Goal: Task Accomplishment & Management: Manage account settings

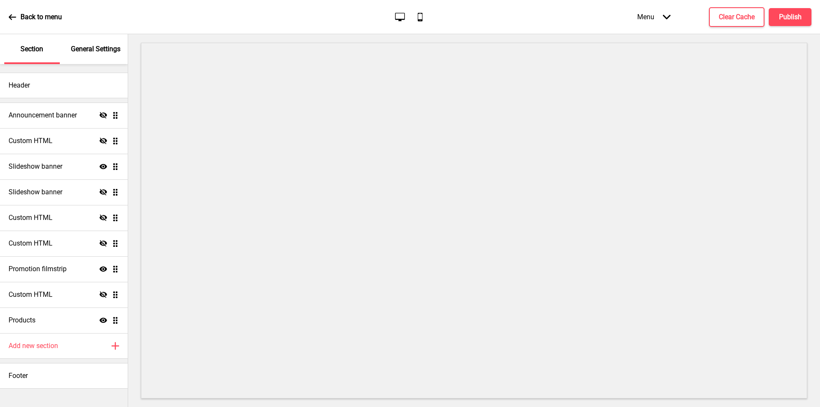
click at [12, 17] on icon at bounding box center [12, 17] width 7 height 6
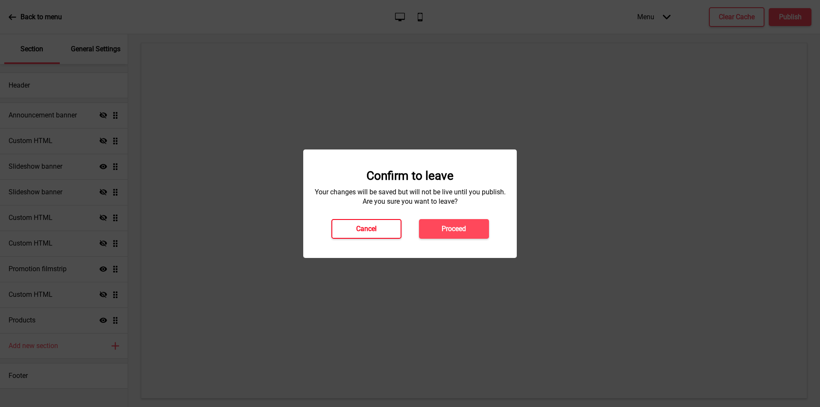
click at [357, 229] on h4 "Cancel" at bounding box center [366, 228] width 20 height 9
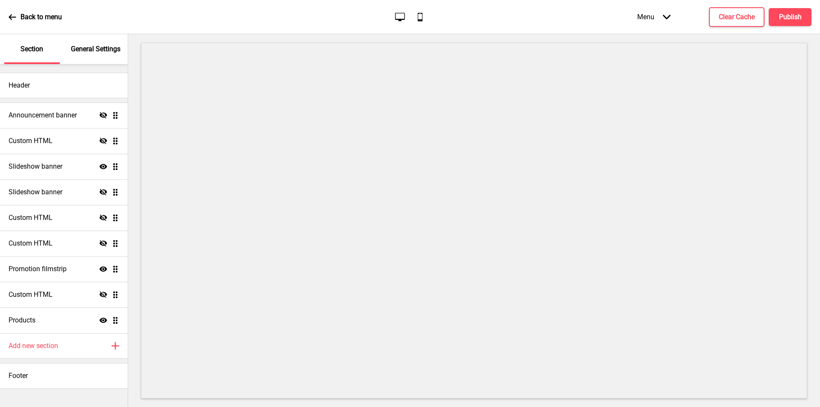
click at [11, 18] on icon at bounding box center [12, 17] width 7 height 6
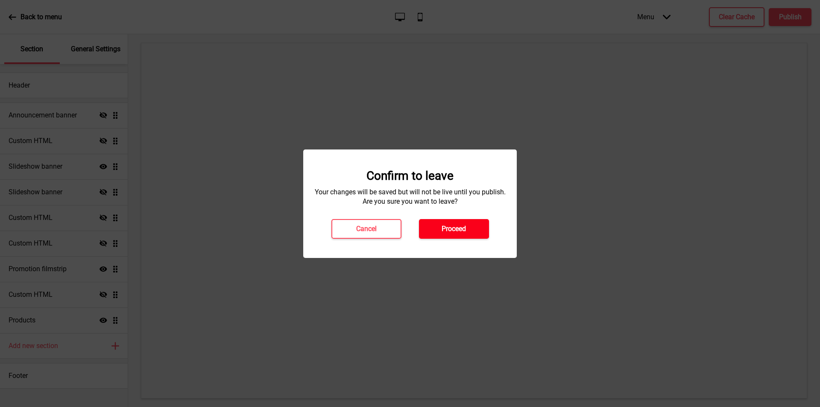
click at [457, 224] on h4 "Proceed" at bounding box center [454, 228] width 24 height 9
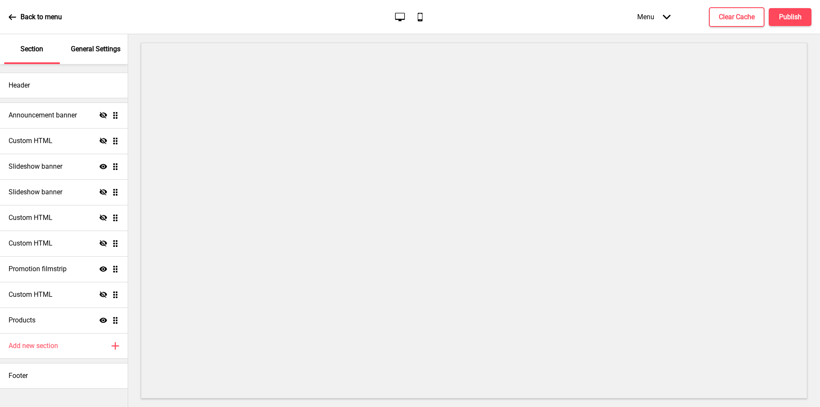
click at [108, 53] on p "General Settings" at bounding box center [96, 48] width 50 height 9
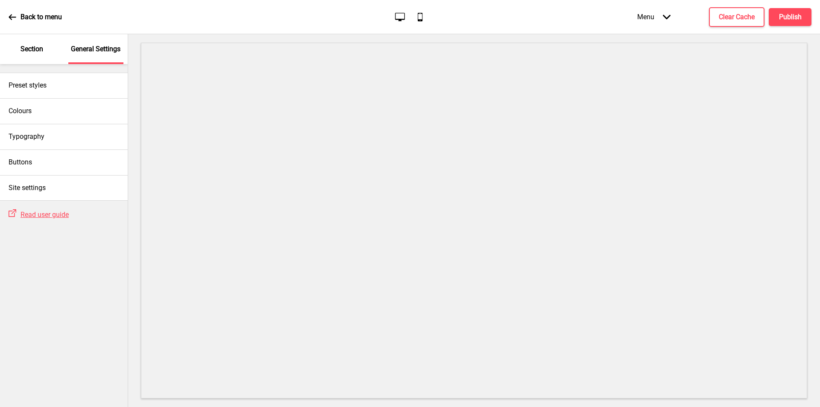
click at [33, 49] on p "Section" at bounding box center [31, 48] width 23 height 9
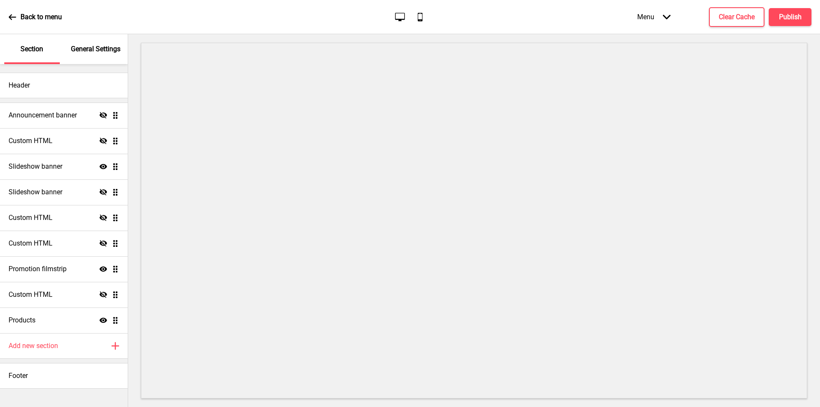
click at [671, 15] on div "Menu Arrow down" at bounding box center [654, 16] width 50 height 25
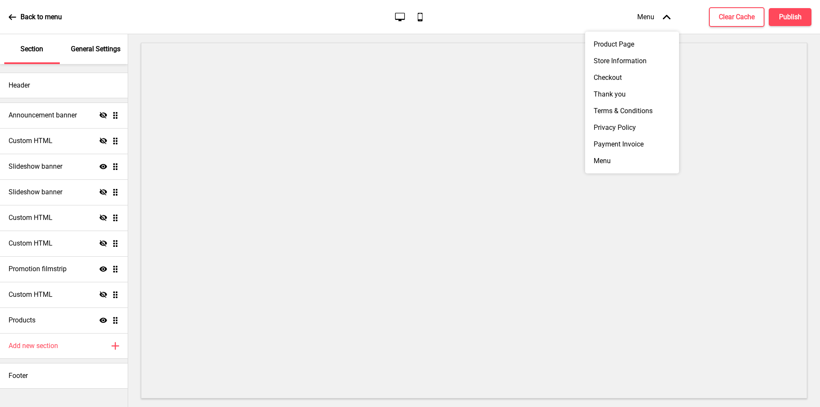
click at [8, 12] on div "Back to menu Desktop Mobile Menu Arrow up Product Page Store Information Checko…" at bounding box center [410, 17] width 820 height 34
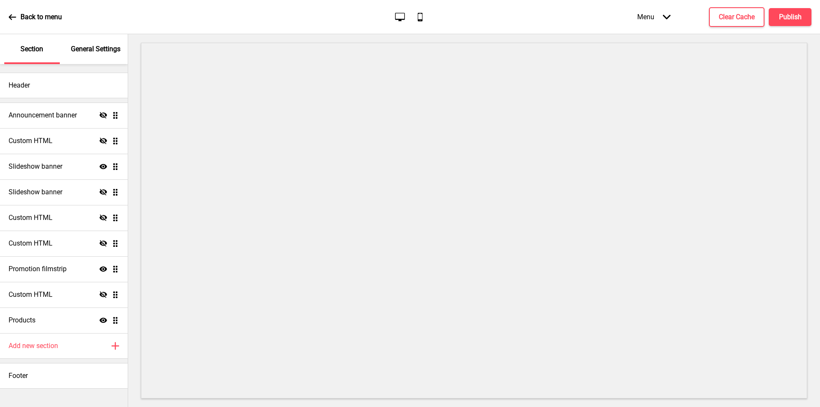
click at [11, 14] on icon at bounding box center [13, 17] width 8 height 8
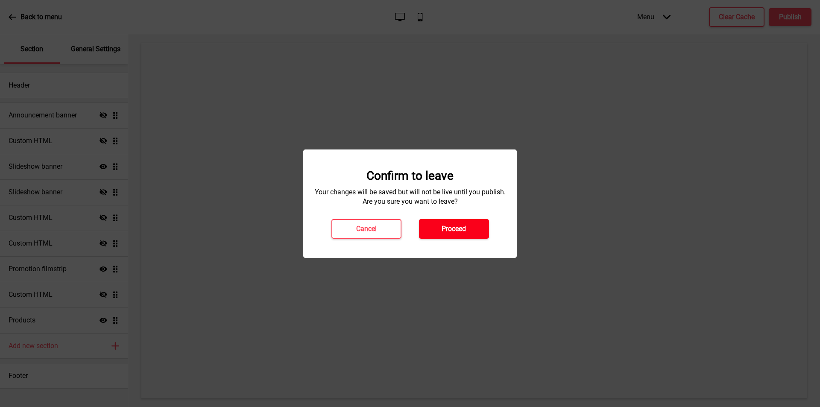
click at [448, 221] on button "Proceed" at bounding box center [454, 229] width 70 height 20
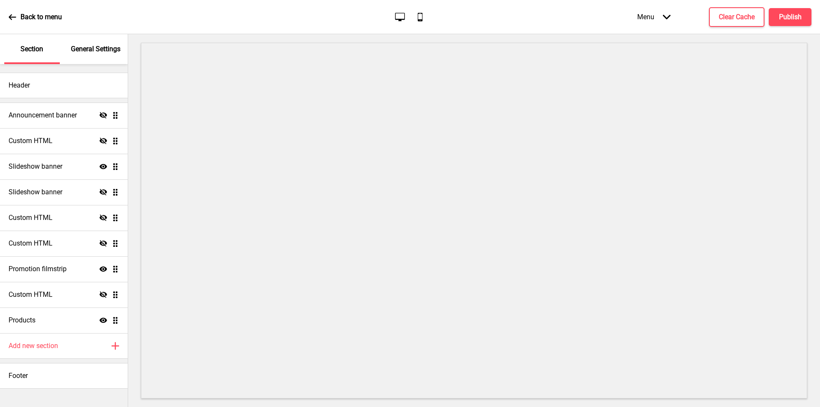
click at [14, 17] on icon at bounding box center [12, 17] width 7 height 6
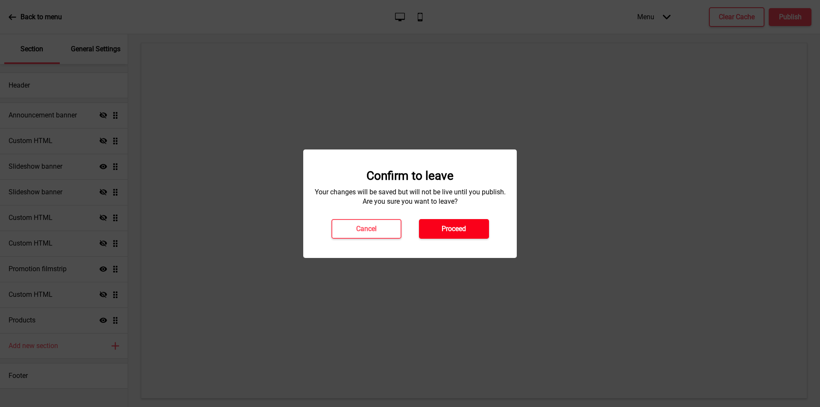
click at [463, 225] on h4 "Proceed" at bounding box center [454, 228] width 24 height 9
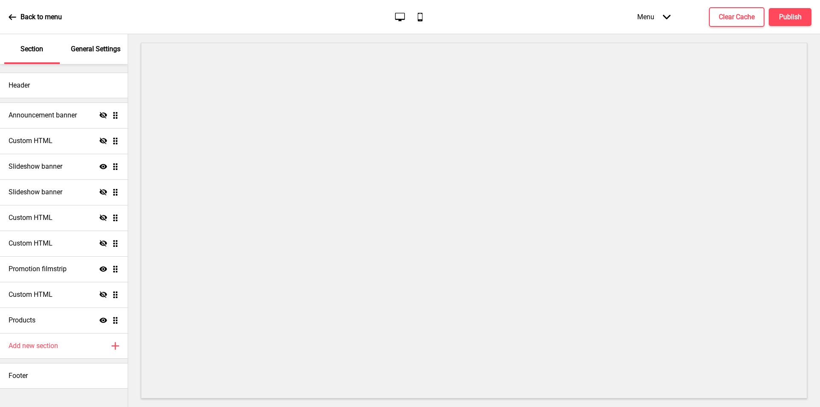
click at [109, 44] on p "General Settings" at bounding box center [96, 48] width 50 height 9
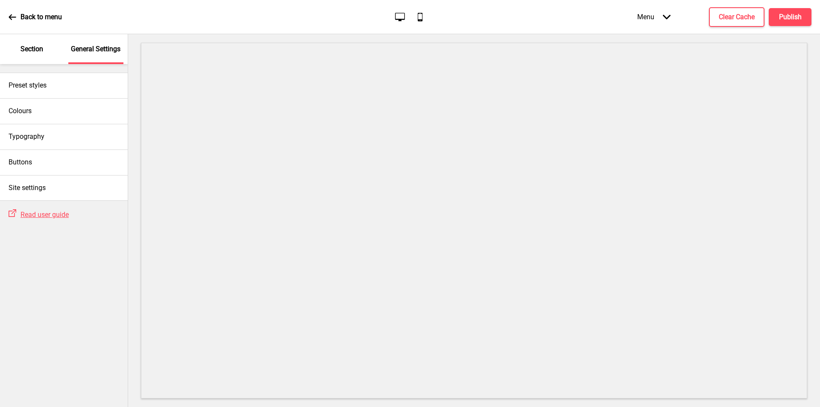
click at [12, 19] on icon at bounding box center [12, 17] width 7 height 6
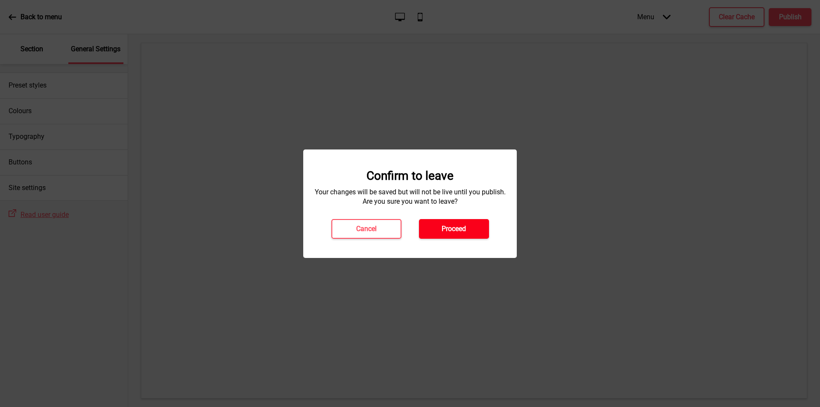
click at [457, 235] on button "Proceed" at bounding box center [454, 229] width 70 height 20
